Goal: Information Seeking & Learning: Check status

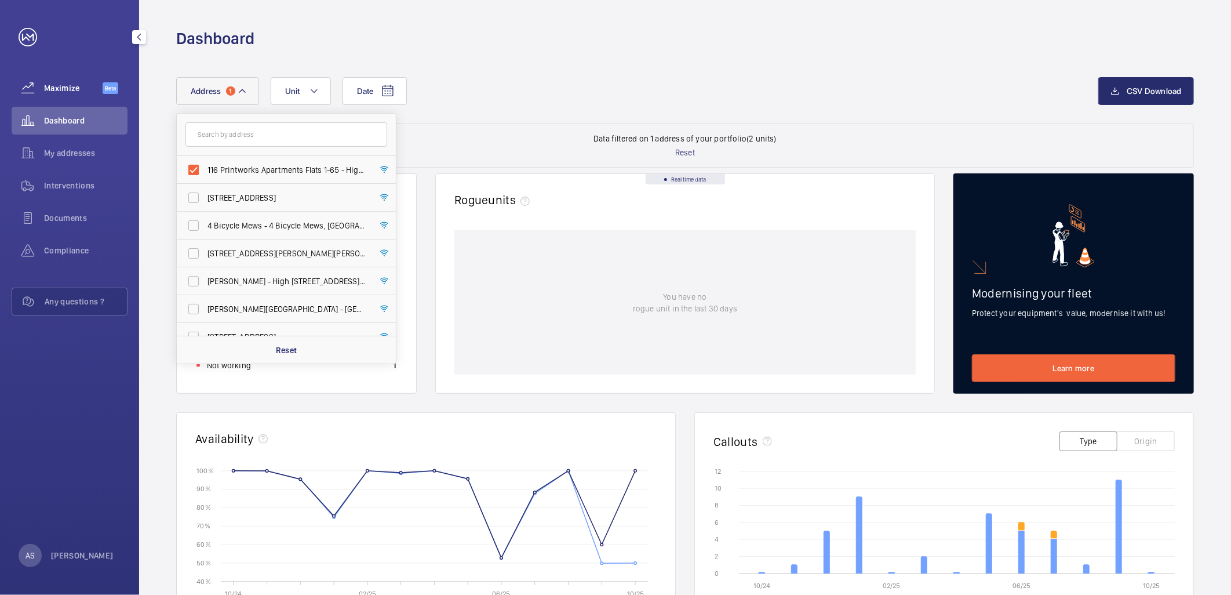
click at [61, 83] on span "Maximize" at bounding box center [73, 88] width 59 height 12
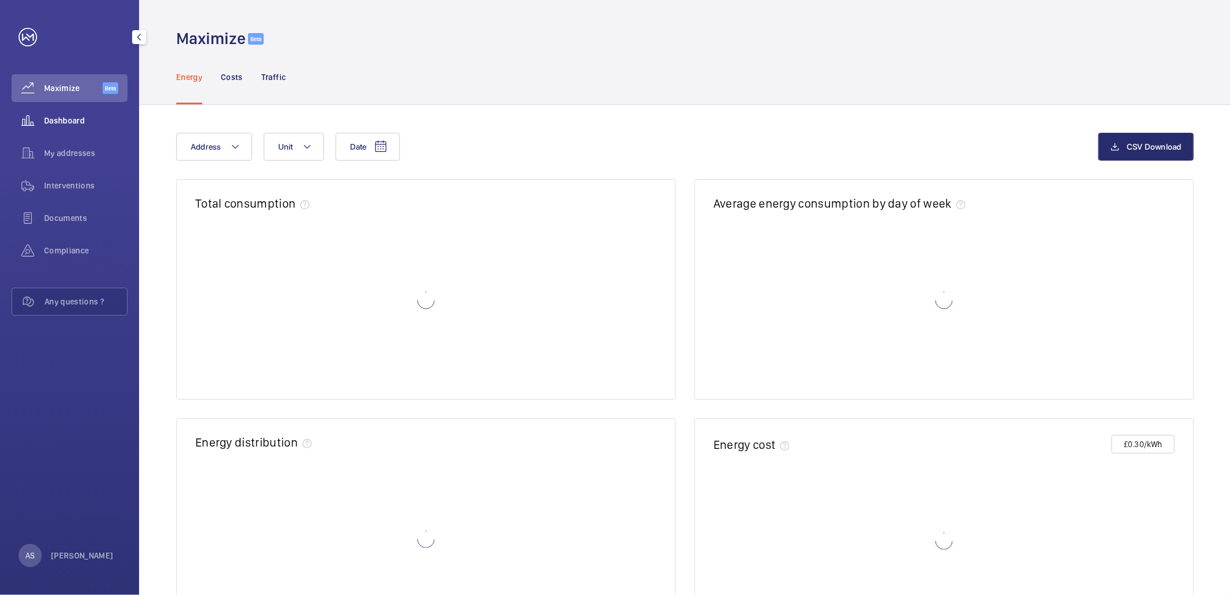
click at [55, 112] on div "Dashboard" at bounding box center [70, 121] width 116 height 28
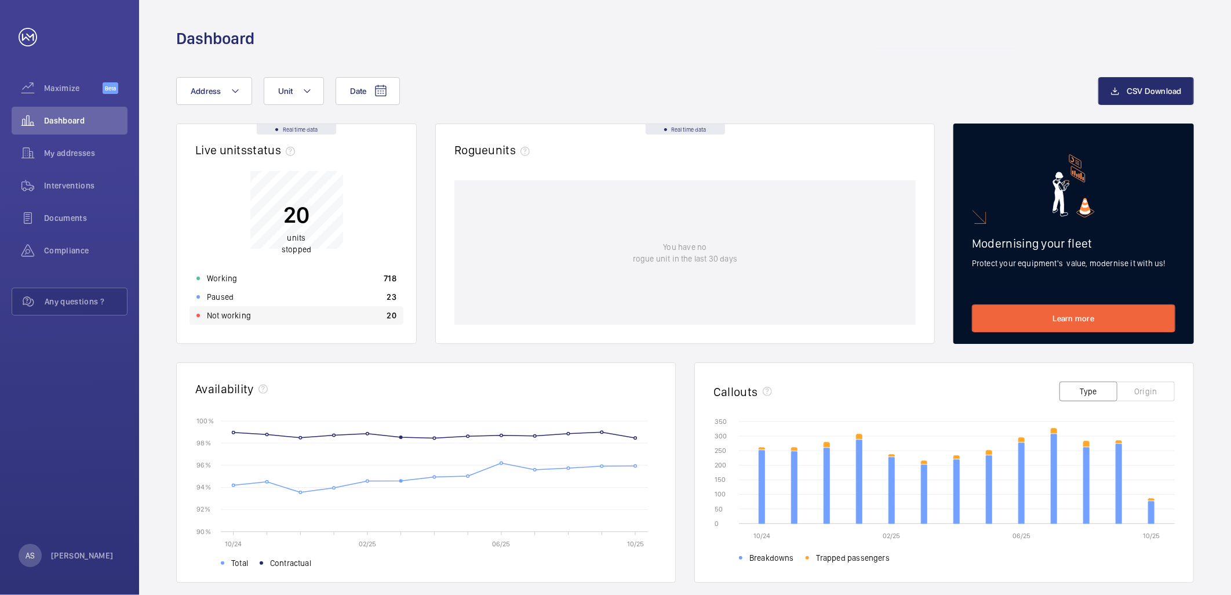
click at [374, 308] on div "Not working 20" at bounding box center [297, 315] width 214 height 19
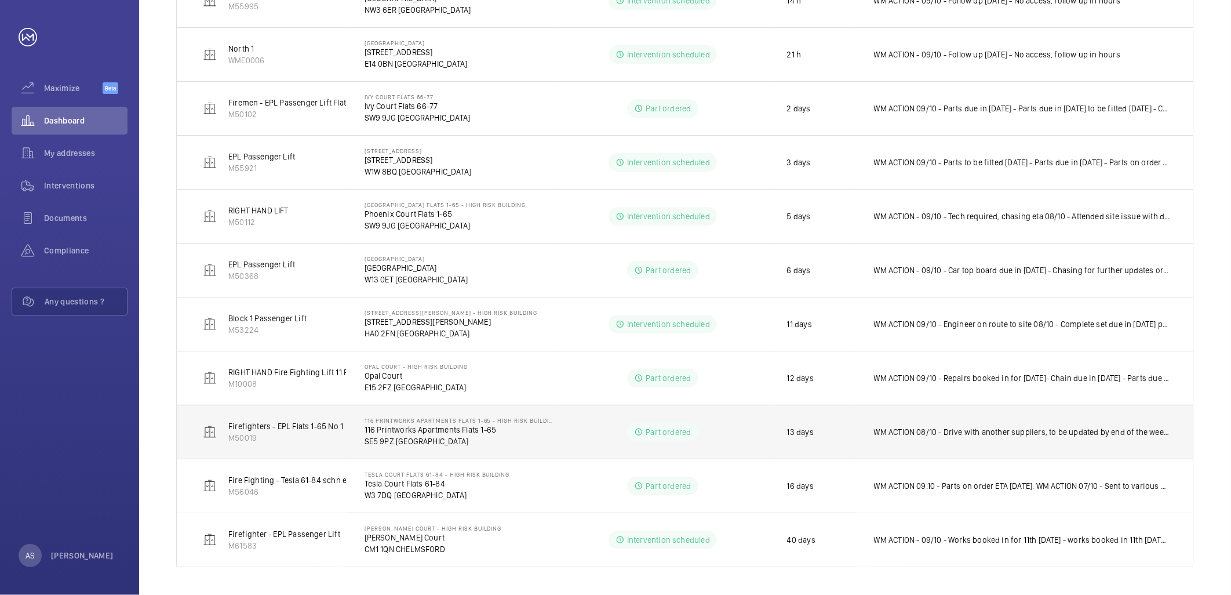
scroll to position [211, 0]
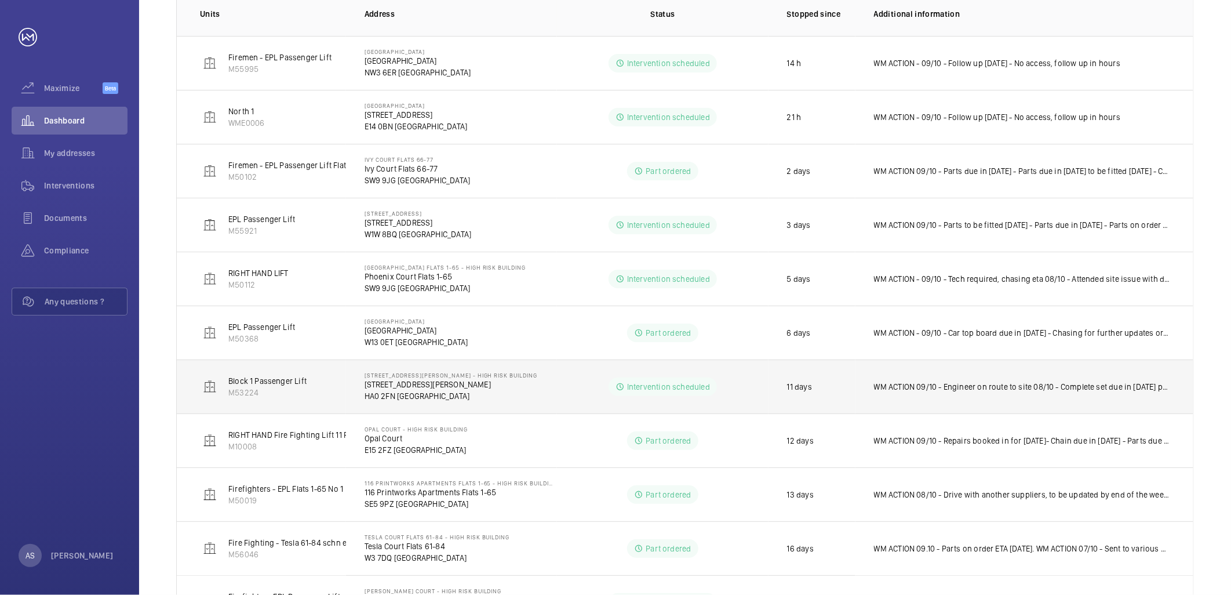
click at [894, 385] on p "WM ACTION 09/10 - Engineer on route to site 08/10 - Complete set due in [DATE] …" at bounding box center [1022, 387] width 296 height 12
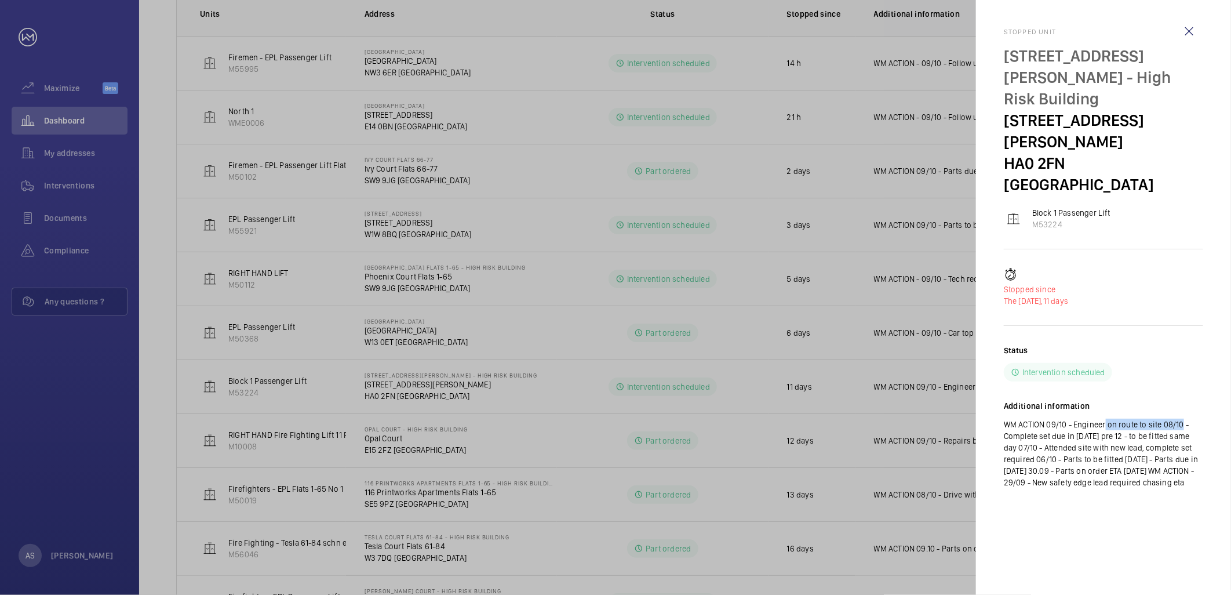
drag, startPoint x: 1101, startPoint y: 358, endPoint x: 1179, endPoint y: 364, distance: 77.9
click at [1179, 418] on p "WM ACTION 09/10 - Engineer on route to site 08/10 - Complete set due in [DATE] …" at bounding box center [1103, 453] width 199 height 70
drag, startPoint x: 1179, startPoint y: 364, endPoint x: 1131, endPoint y: 377, distance: 49.9
click at [1138, 418] on p "WM ACTION 09/10 - Engineer on route to site 08/10 - Complete set due in [DATE] …" at bounding box center [1103, 453] width 199 height 70
click at [1134, 418] on p "WM ACTION 09/10 - Engineer on route to site 08/10 - Complete set due in [DATE] …" at bounding box center [1103, 453] width 199 height 70
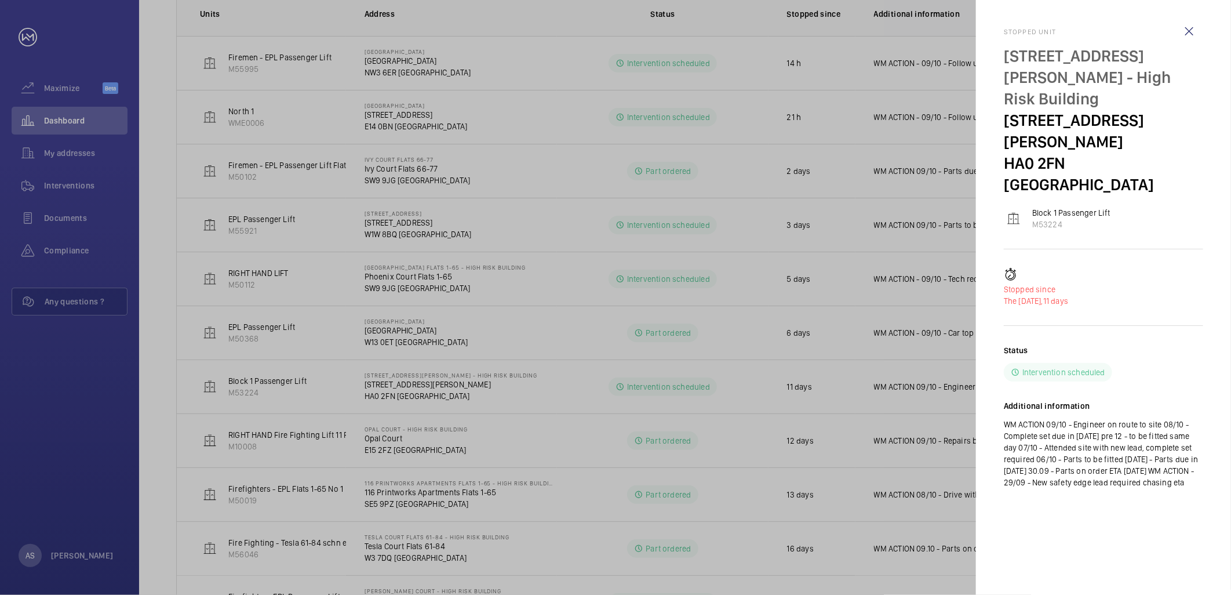
click at [722, 280] on div at bounding box center [615, 297] width 1231 height 595
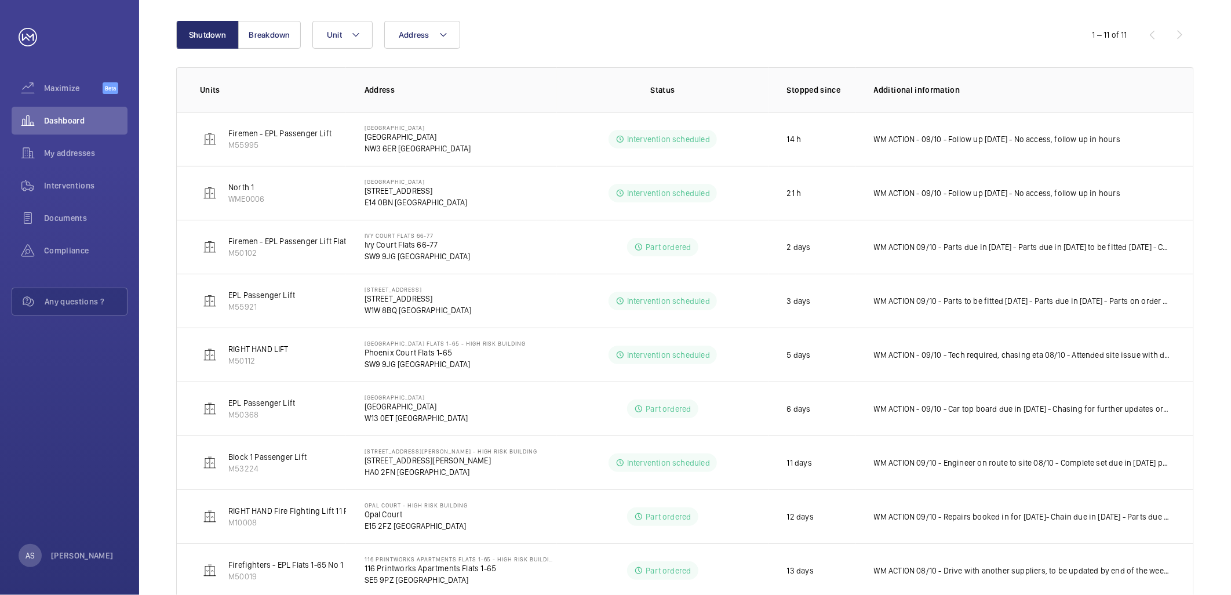
scroll to position [275, 0]
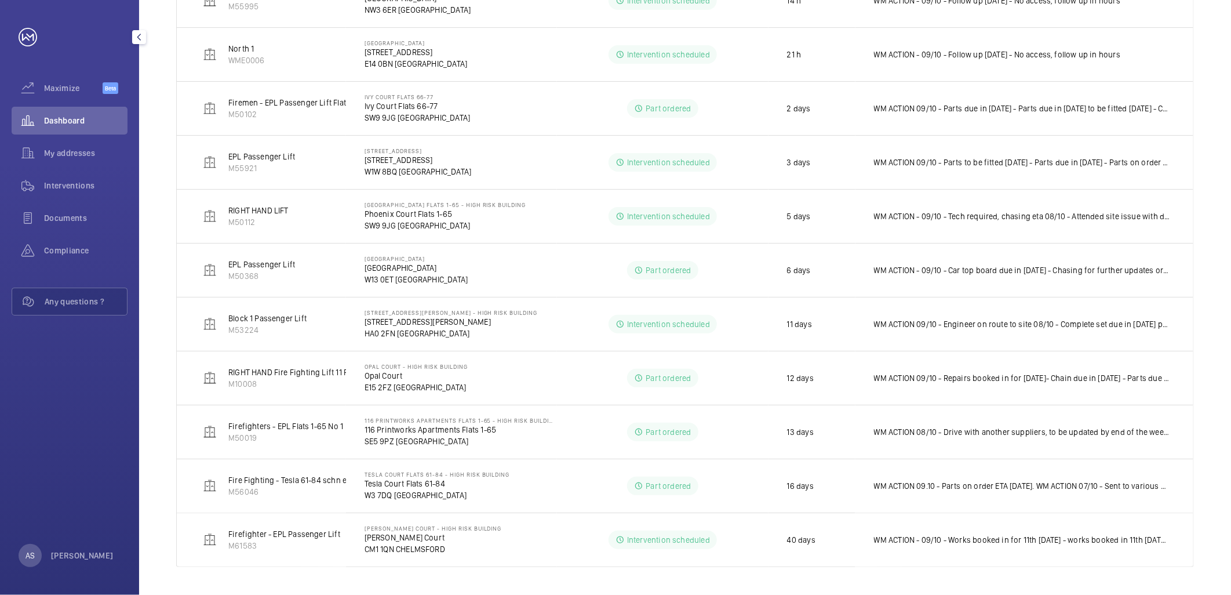
click at [91, 129] on div "Dashboard" at bounding box center [70, 121] width 116 height 28
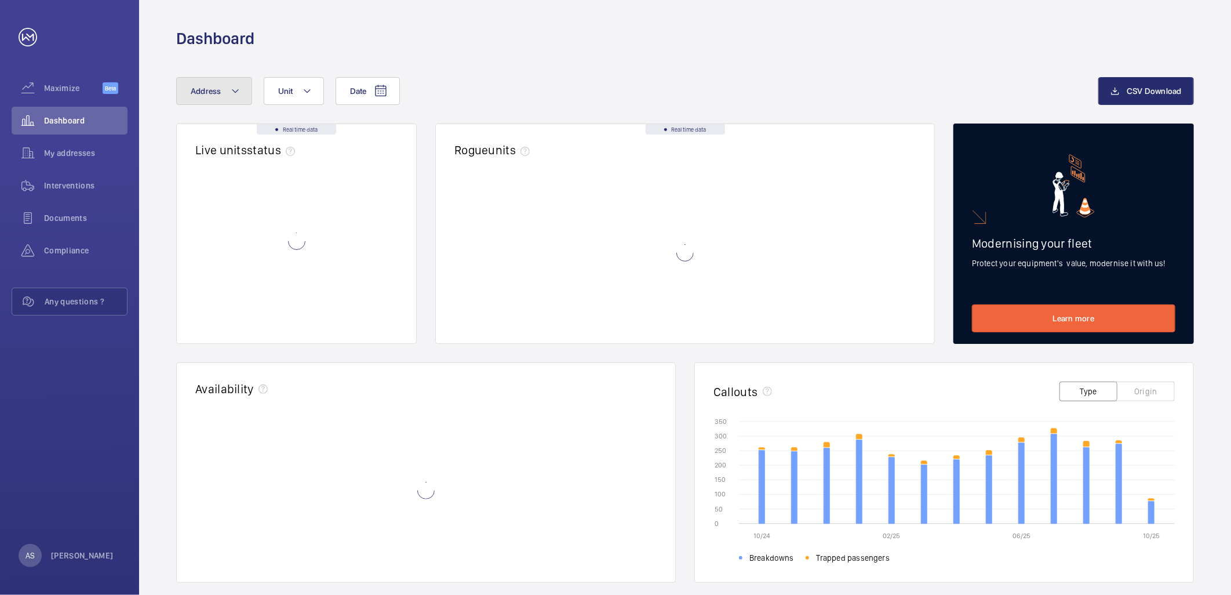
click at [219, 100] on button "Address" at bounding box center [214, 91] width 76 height 28
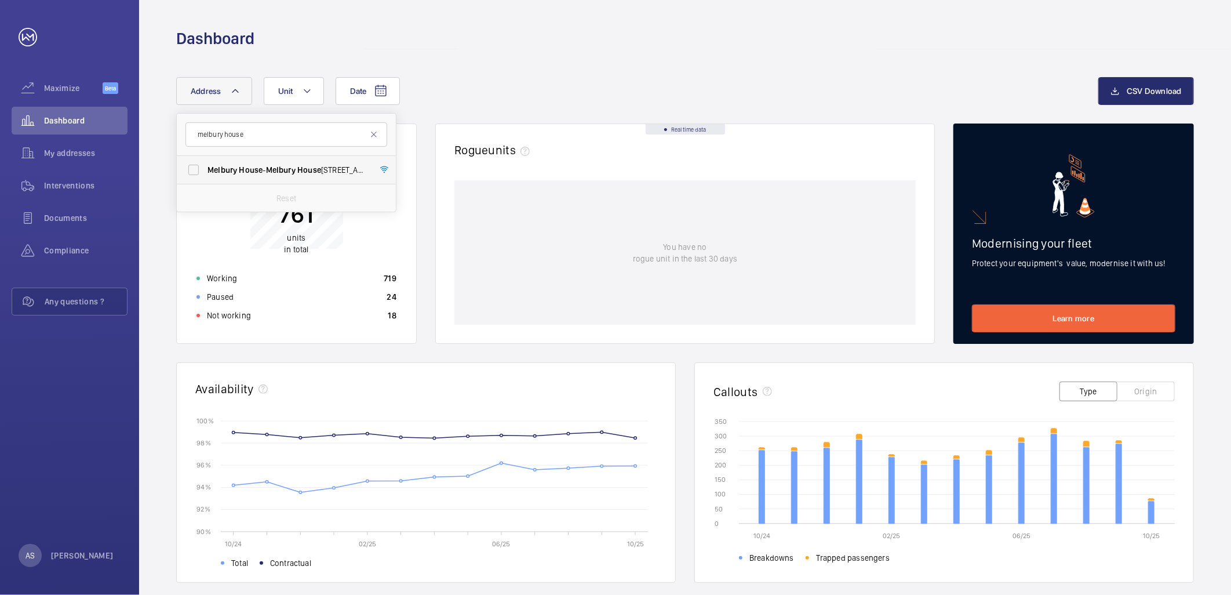
type input "melbury house"
click at [250, 173] on span "House" at bounding box center [251, 169] width 24 height 9
click at [205, 173] on input "[STREET_ADDRESS]" at bounding box center [193, 169] width 23 height 23
checkbox input "true"
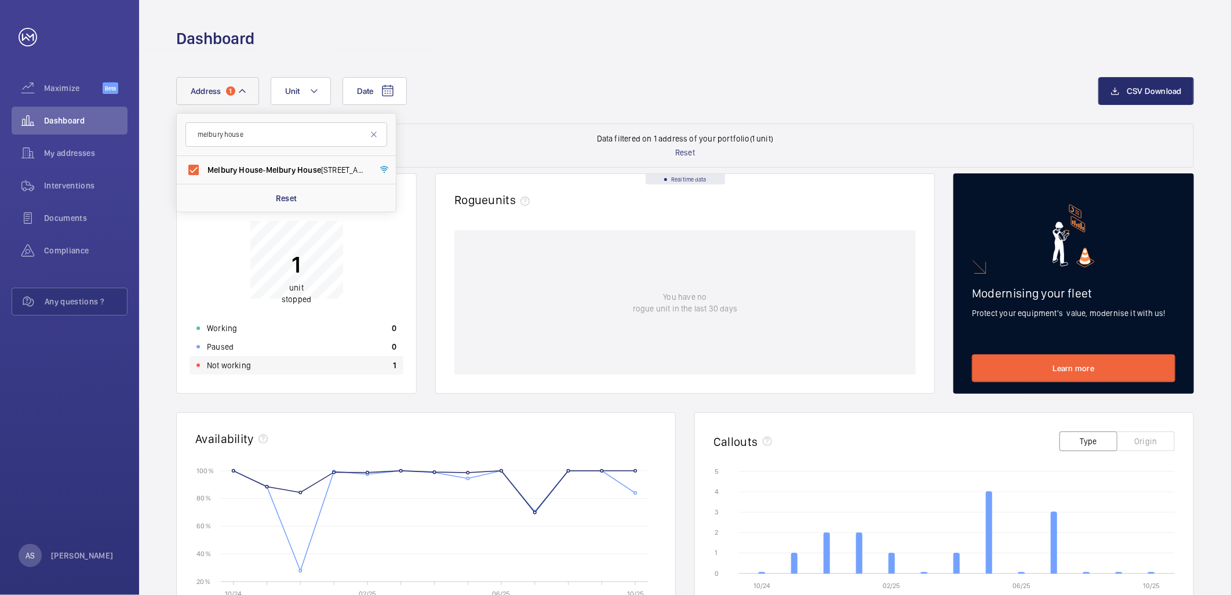
click at [253, 371] on div "Not working 1" at bounding box center [297, 365] width 214 height 19
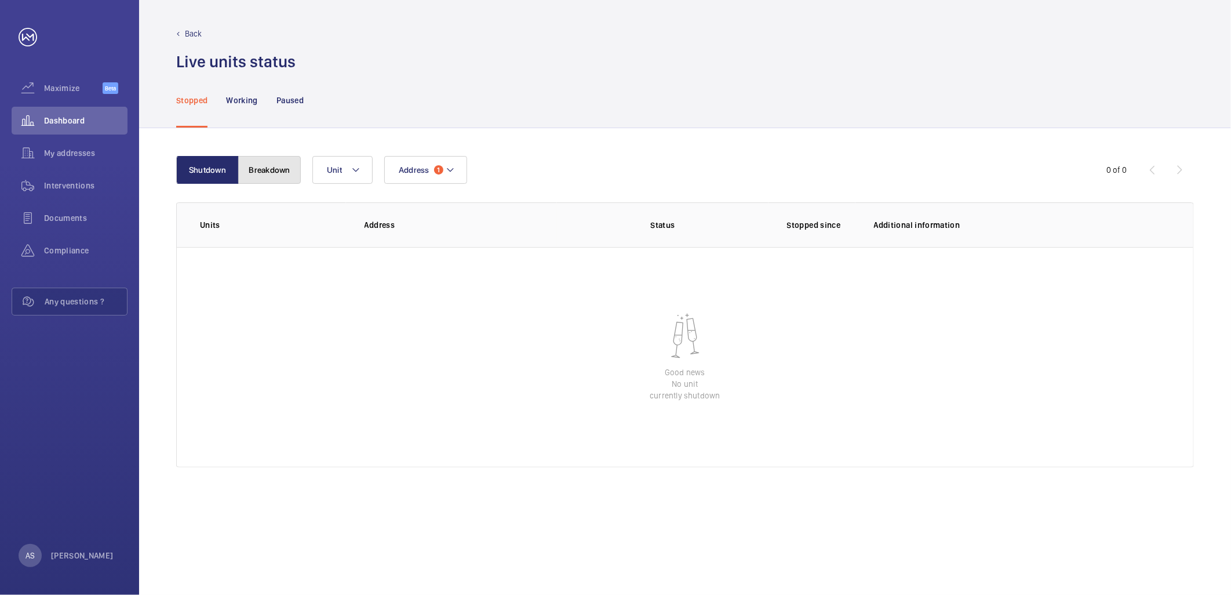
click at [274, 170] on button "Breakdown" at bounding box center [269, 170] width 63 height 28
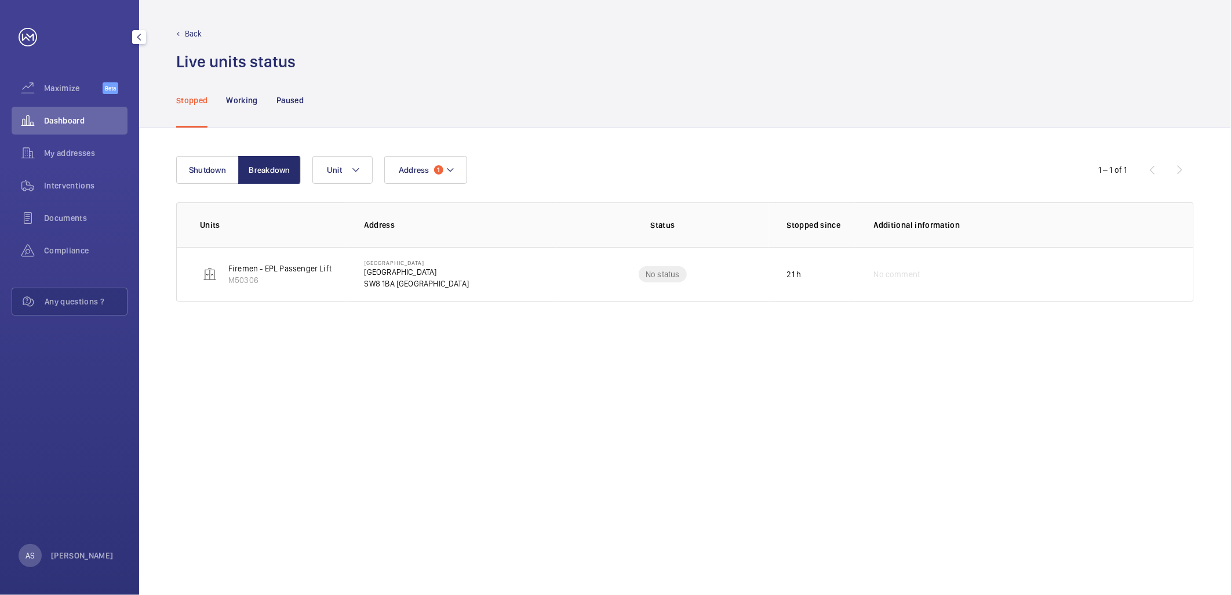
click at [90, 123] on span "Dashboard" at bounding box center [85, 121] width 83 height 12
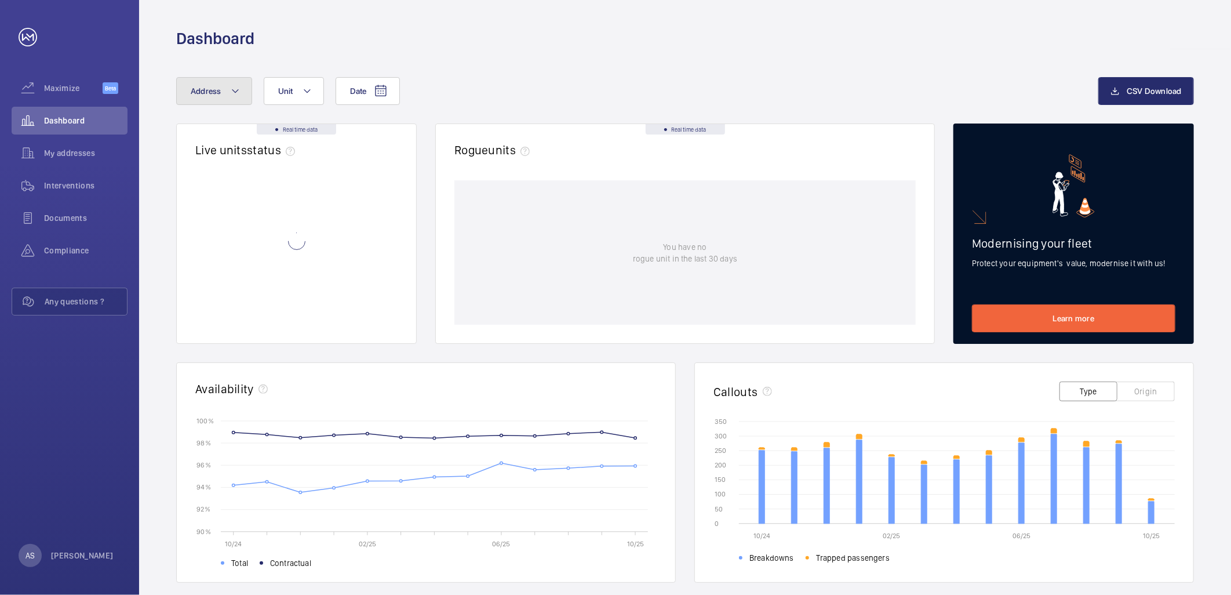
click at [197, 93] on span "Address" at bounding box center [206, 90] width 31 height 9
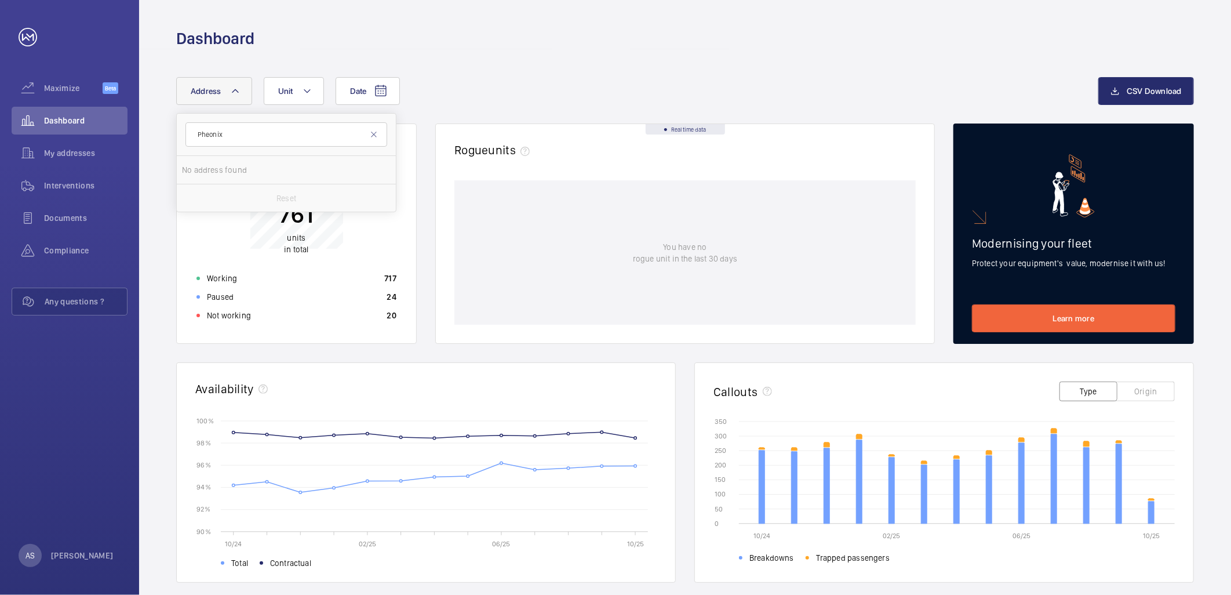
drag, startPoint x: 234, startPoint y: 137, endPoint x: 206, endPoint y: 137, distance: 27.8
click at [206, 137] on input "Pheonix" at bounding box center [286, 134] width 202 height 24
type input "Phoe"
click at [261, 173] on span "Phoe [PERSON_NAME] Court Flats [STREET_ADDRESS][PERSON_NAME]" at bounding box center [286, 170] width 159 height 12
click at [205, 173] on input "Phoe [PERSON_NAME] Court Flats [STREET_ADDRESS][PERSON_NAME]" at bounding box center [193, 169] width 23 height 23
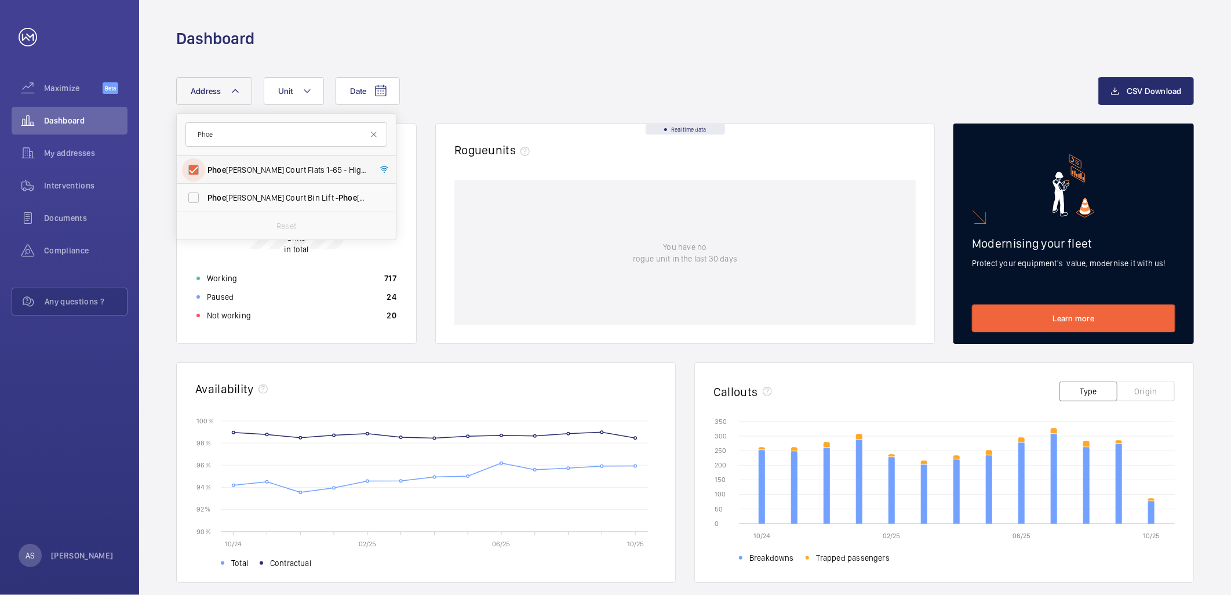
checkbox input "true"
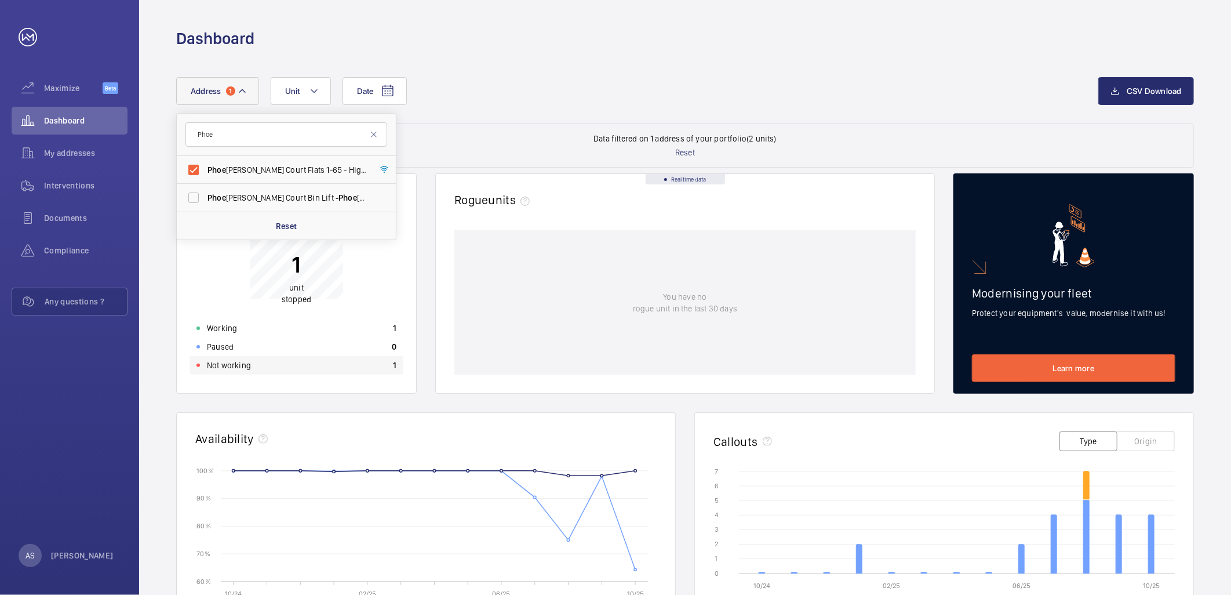
click at [344, 362] on div "Not working 1" at bounding box center [297, 365] width 214 height 19
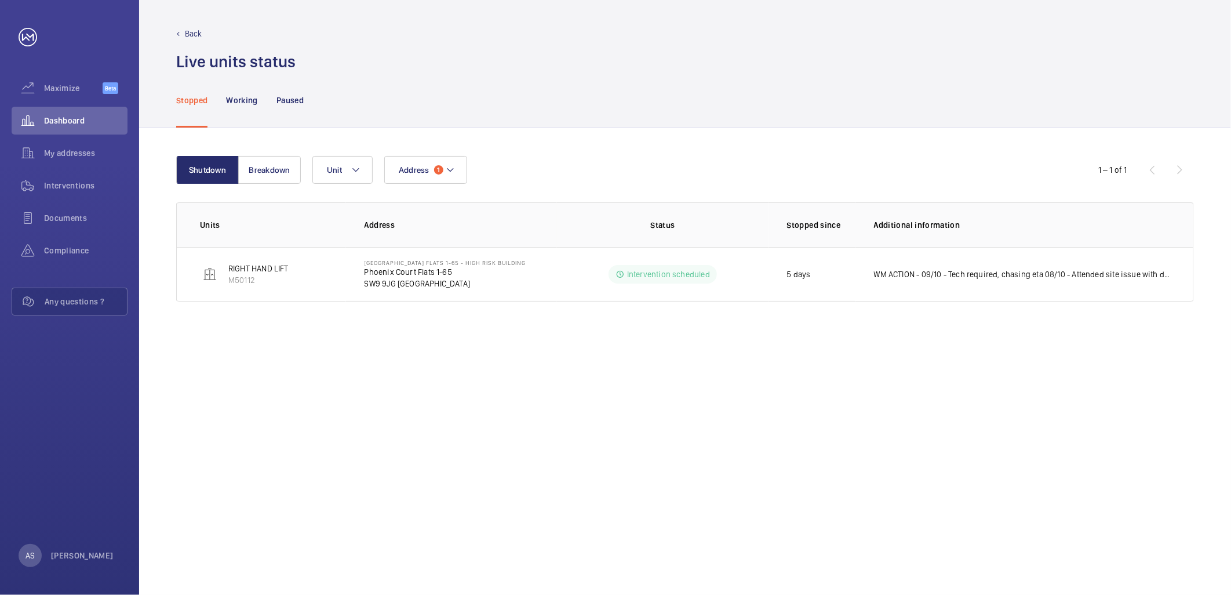
click at [465, 410] on div "Shutdown Breakdown Address 1 Unit 1 – 1 of 1 Units Address Status Stopped since…" at bounding box center [685, 361] width 1092 height 467
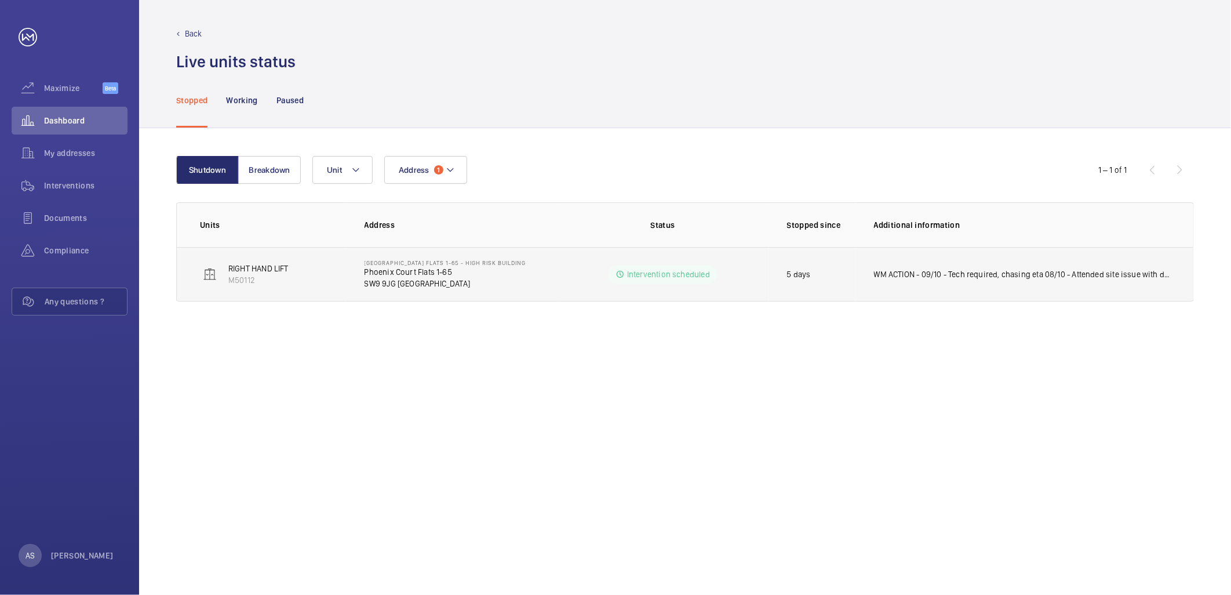
click at [1021, 282] on td "WM ACTION - 09/10 - Tech required, chasing eta 08/10 - Attended site issue with…" at bounding box center [1024, 274] width 338 height 54
